Goal: Go to known website: Access a specific website the user already knows

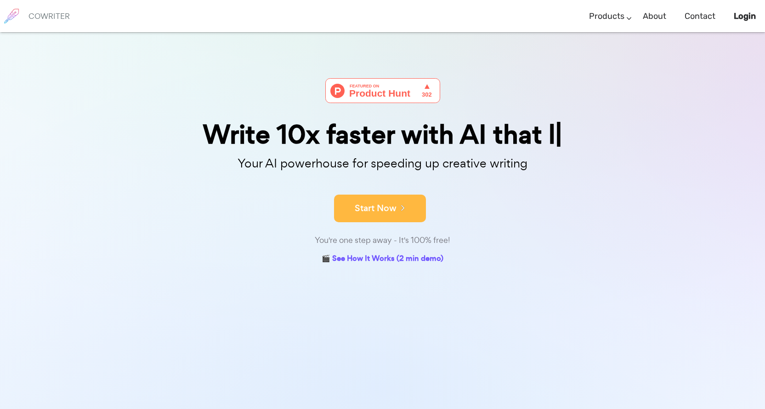
click at [406, 216] on button "Start Now" at bounding box center [380, 208] width 92 height 28
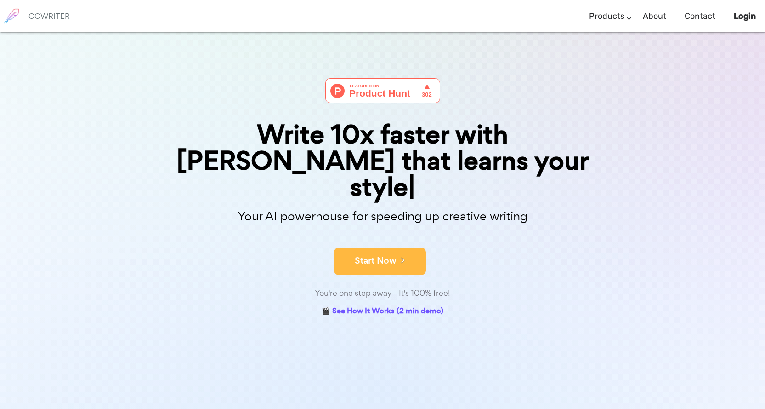
click at [374, 247] on button "Start Now" at bounding box center [380, 261] width 92 height 28
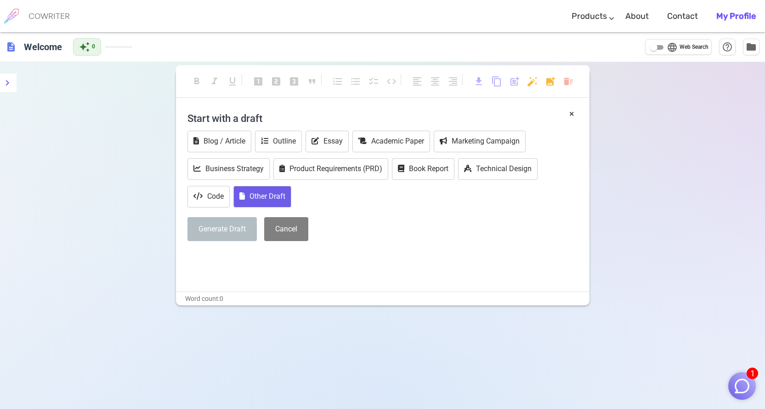
click at [245, 199] on icon at bounding box center [242, 195] width 6 height 7
